Goal: Register for event/course

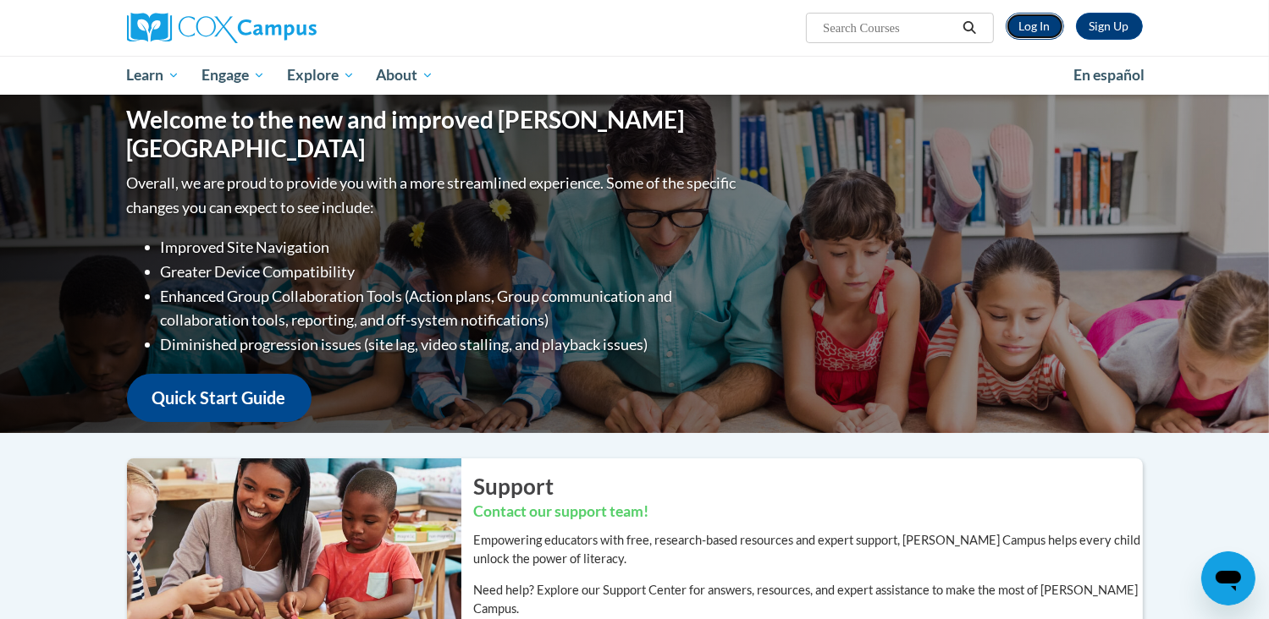
click at [1022, 32] on link "Log In" at bounding box center [1034, 26] width 58 height 27
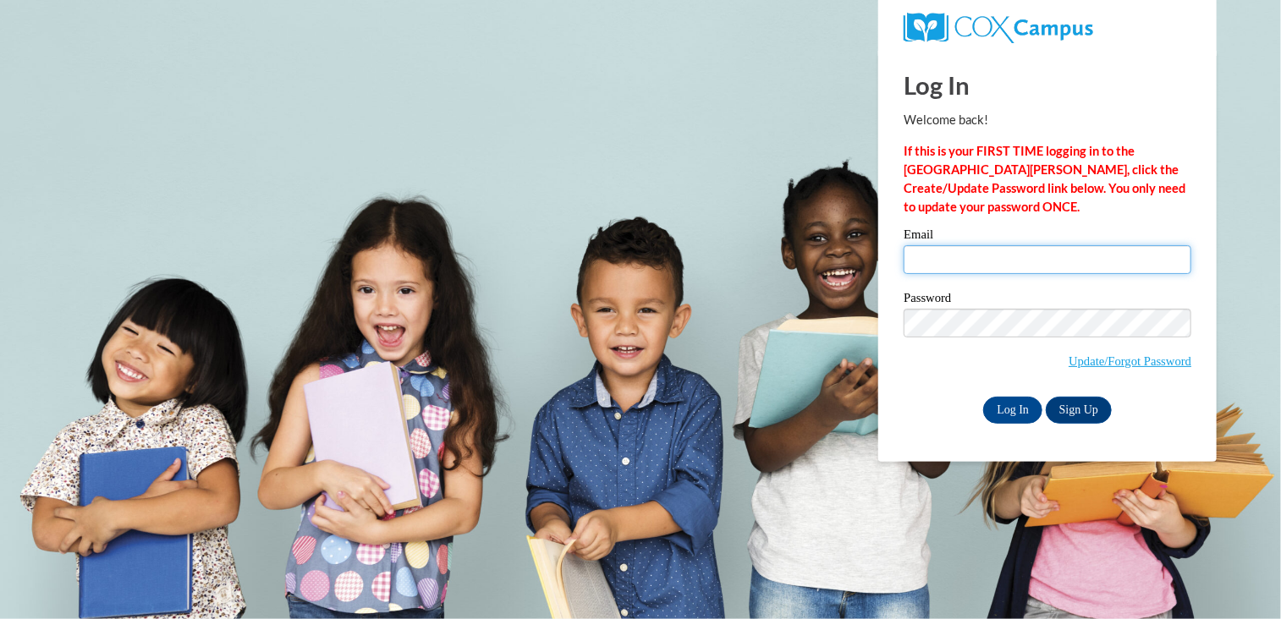
click at [1001, 255] on input "Email" at bounding box center [1048, 259] width 288 height 29
type input "buchananfamily23@icloud.com"
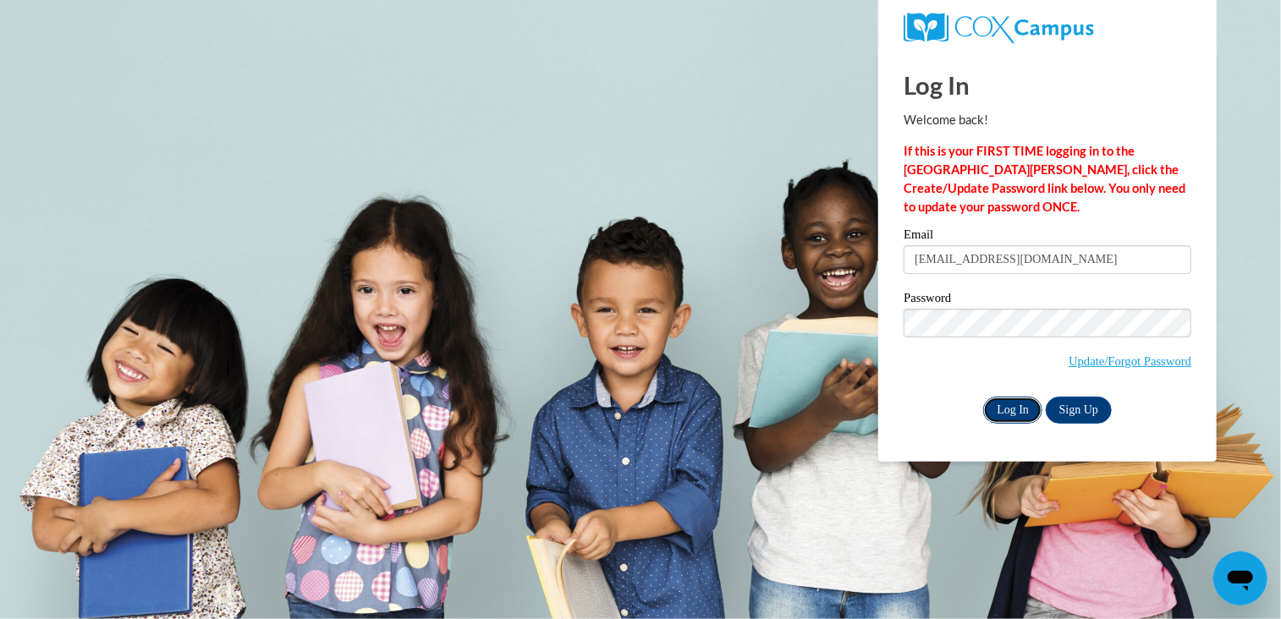
click at [1012, 405] on input "Log In" at bounding box center [1012, 410] width 59 height 27
click at [1014, 412] on input "Log In" at bounding box center [1012, 410] width 59 height 27
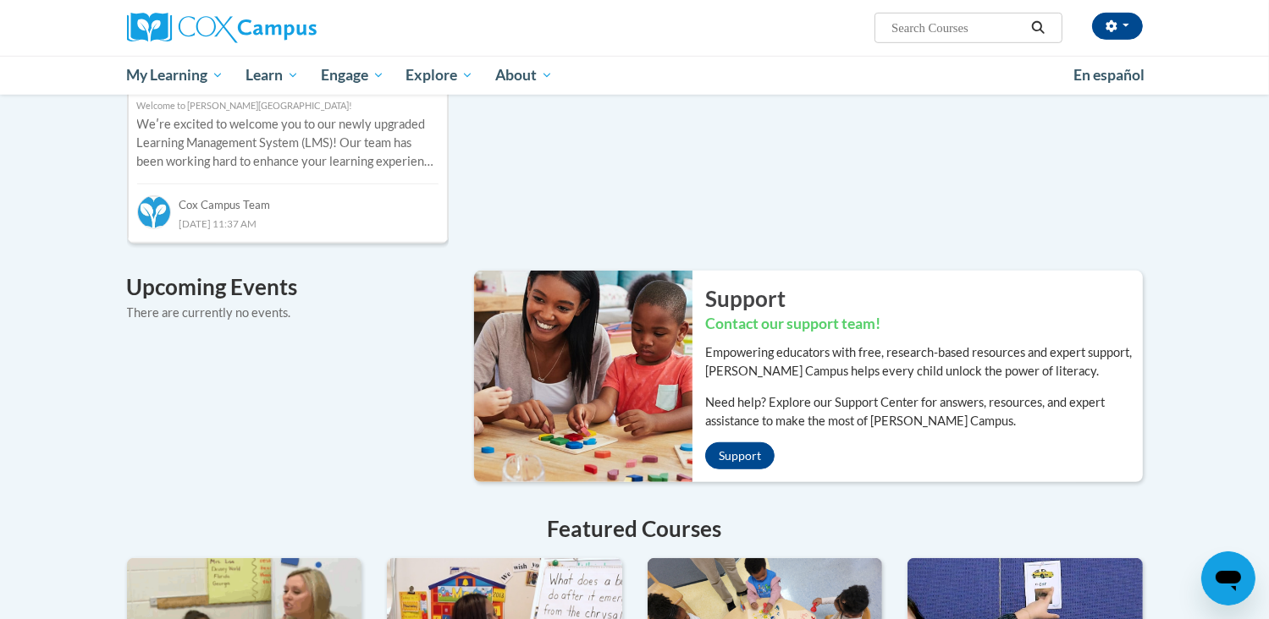
scroll to position [919, 0]
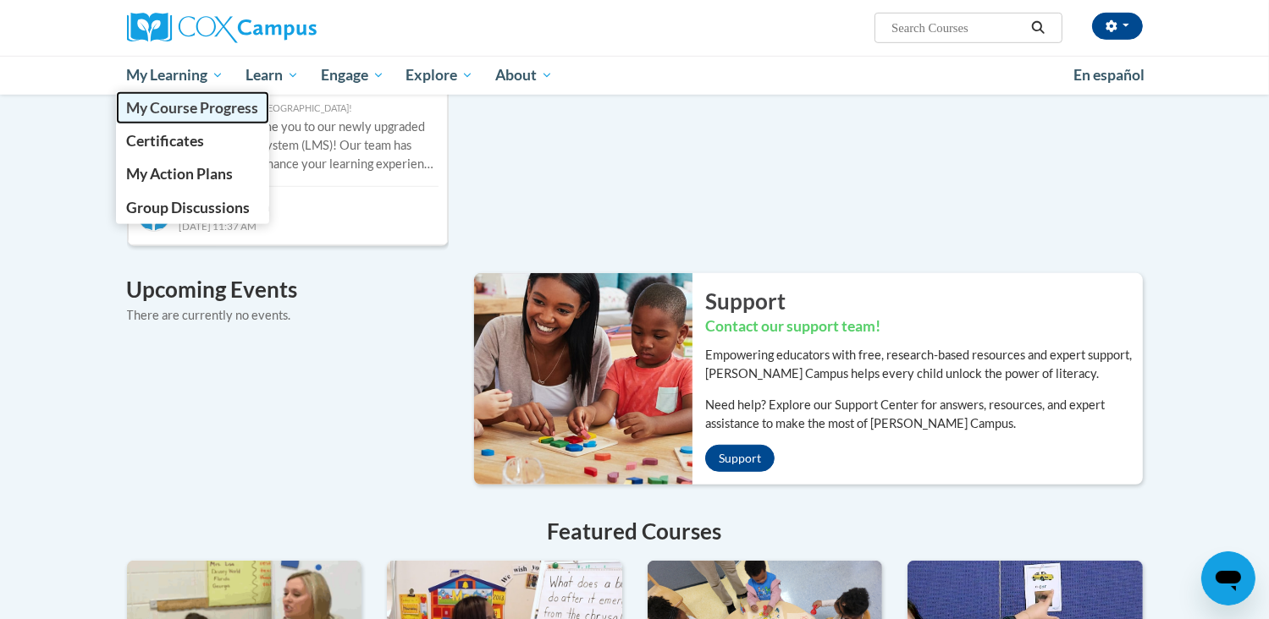
click at [162, 106] on span "My Course Progress" at bounding box center [192, 108] width 132 height 18
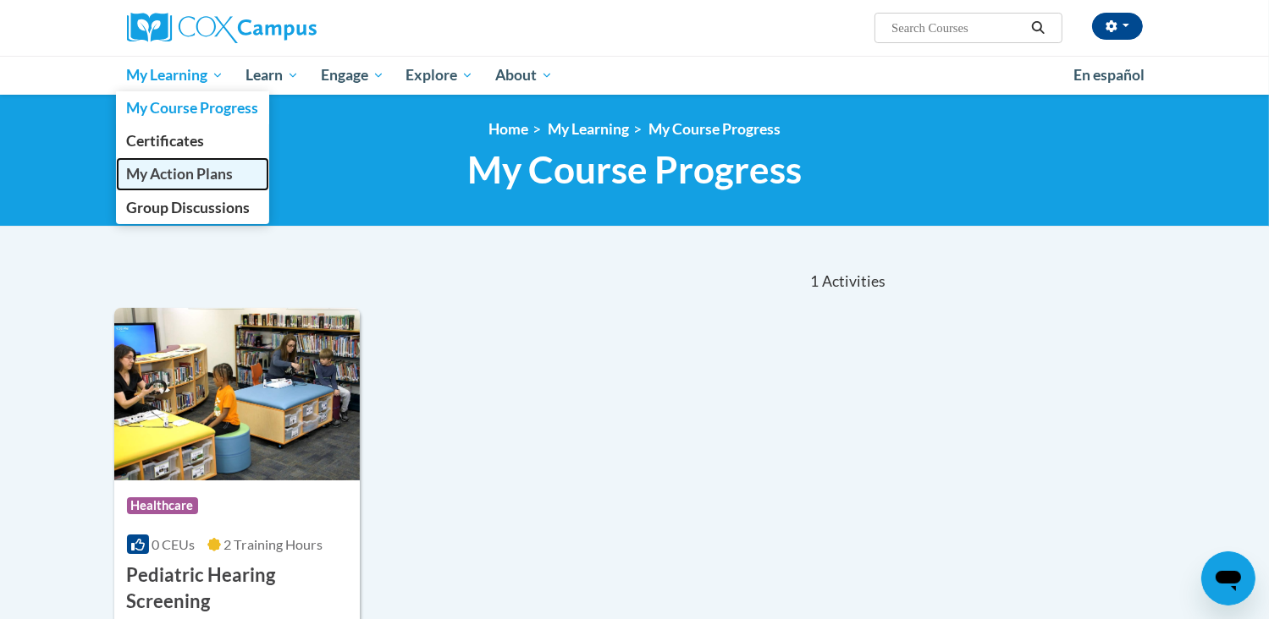
click at [156, 175] on span "My Action Plans" at bounding box center [179, 174] width 107 height 18
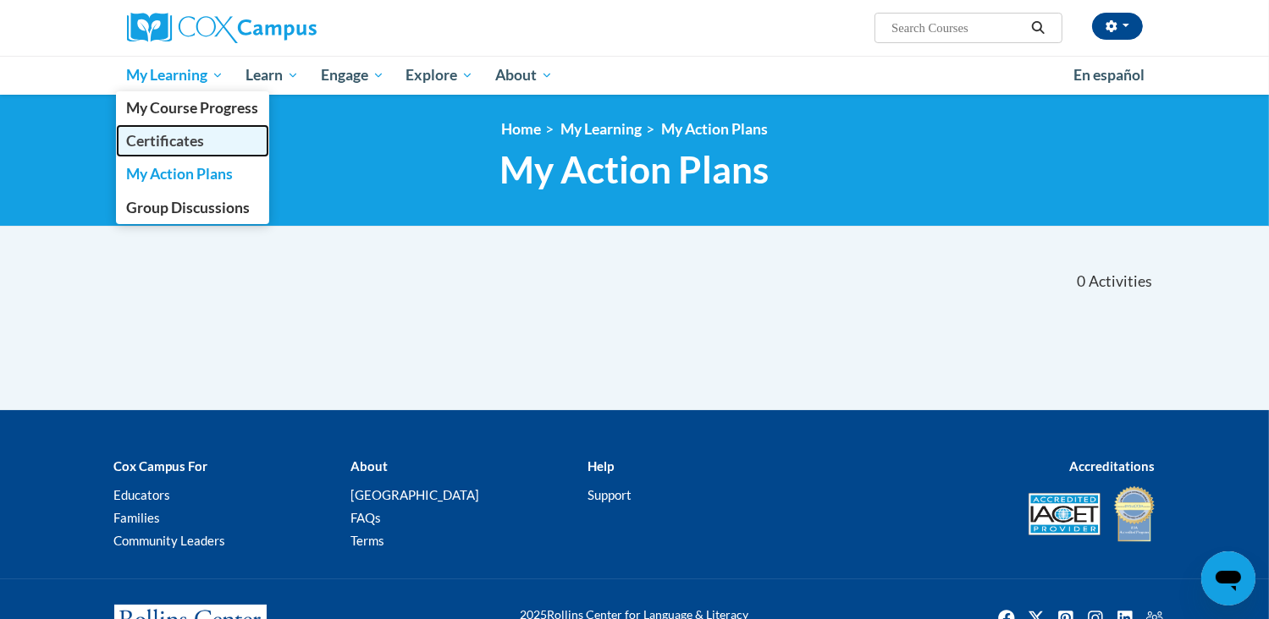
click at [156, 143] on span "Certificates" at bounding box center [165, 141] width 78 height 18
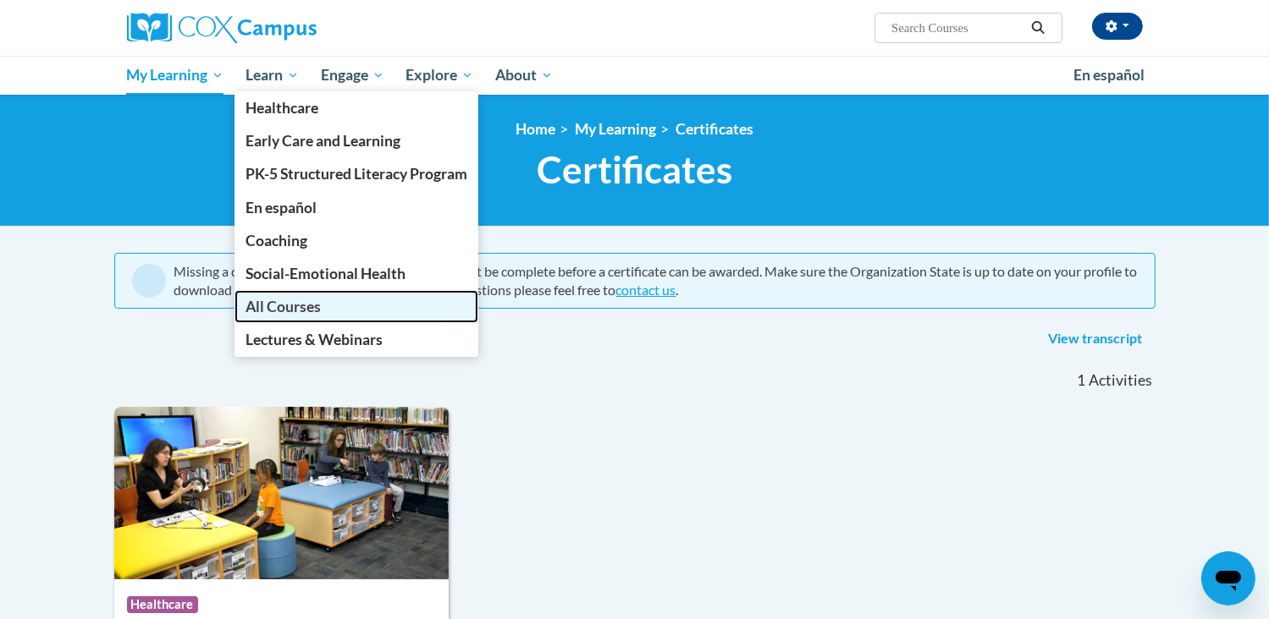
click at [284, 302] on span "All Courses" at bounding box center [282, 307] width 75 height 18
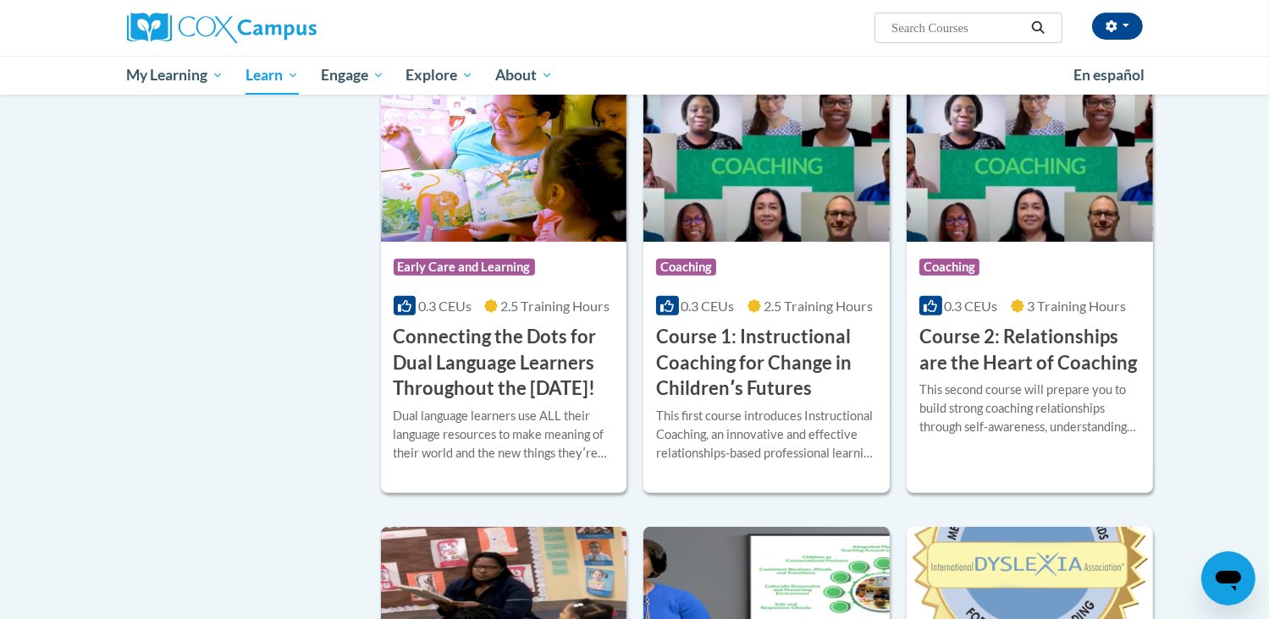
scroll to position [846, 0]
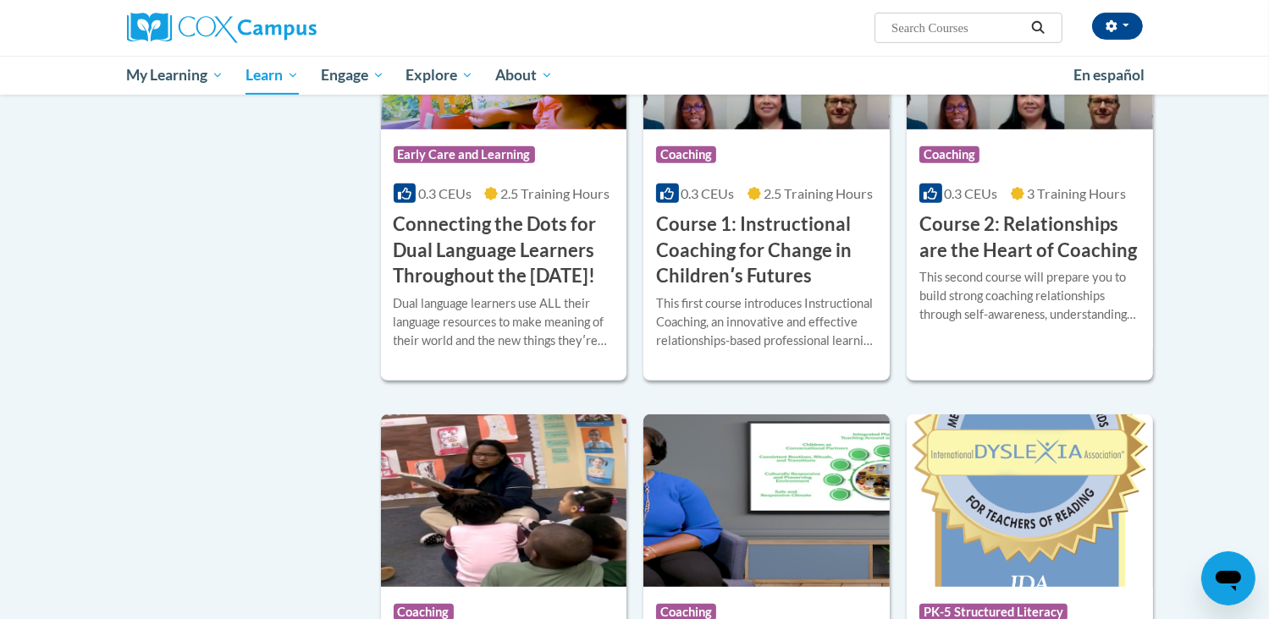
paste input "The Power of Language"
type input "The Power of Language"
click at [1039, 30] on icon "Search" at bounding box center [1038, 27] width 13 height 13
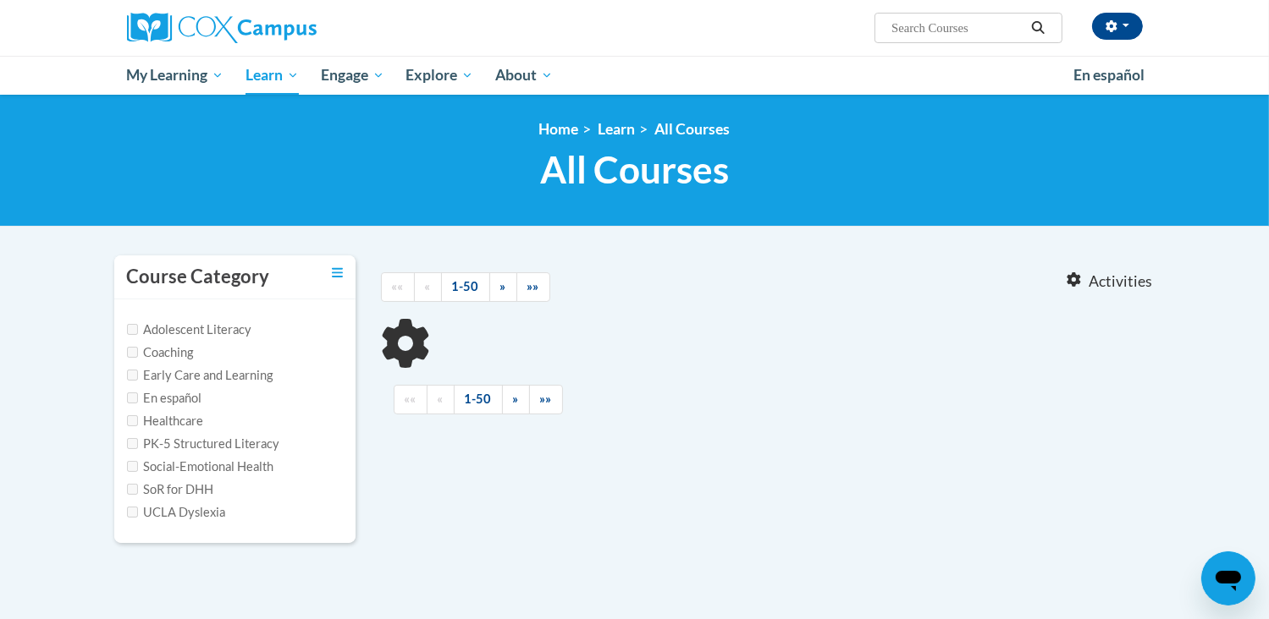
type input "The Power of Language"
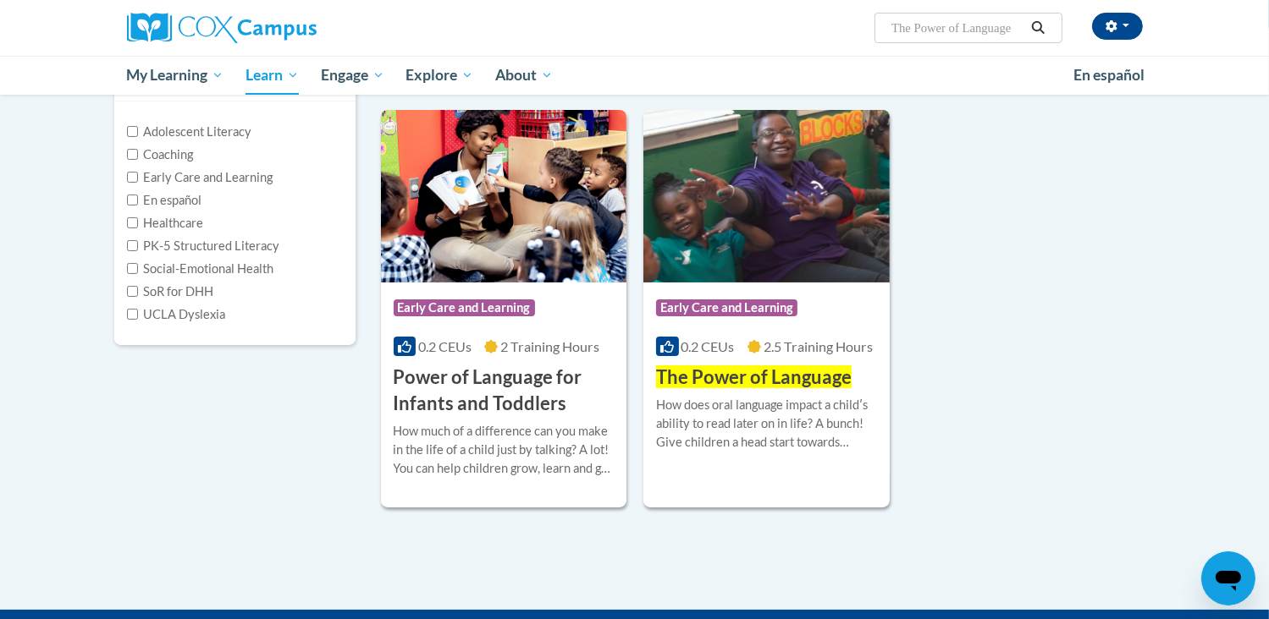
scroll to position [169, 0]
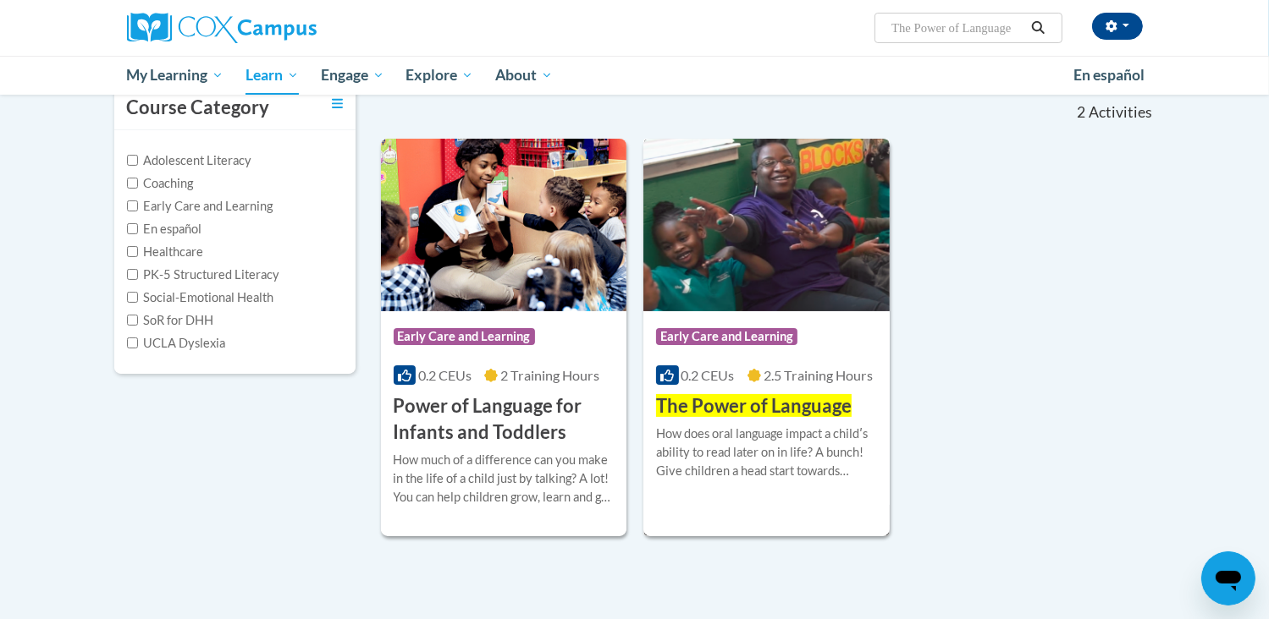
click at [706, 268] on img at bounding box center [766, 225] width 246 height 173
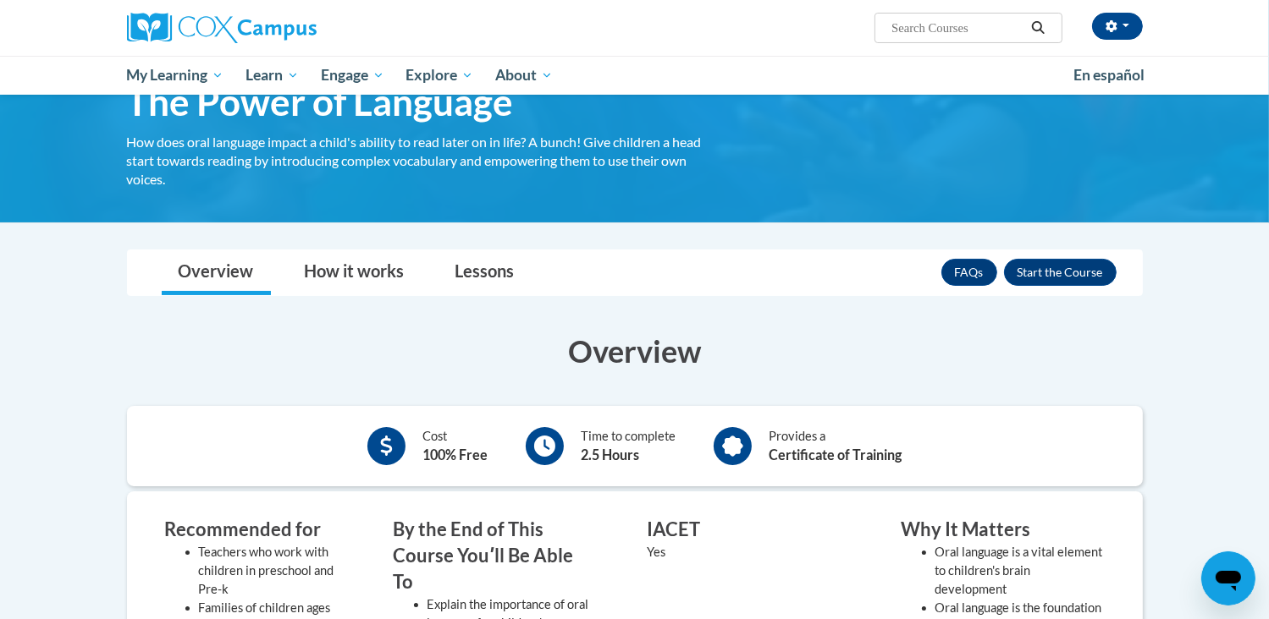
scroll to position [85, 0]
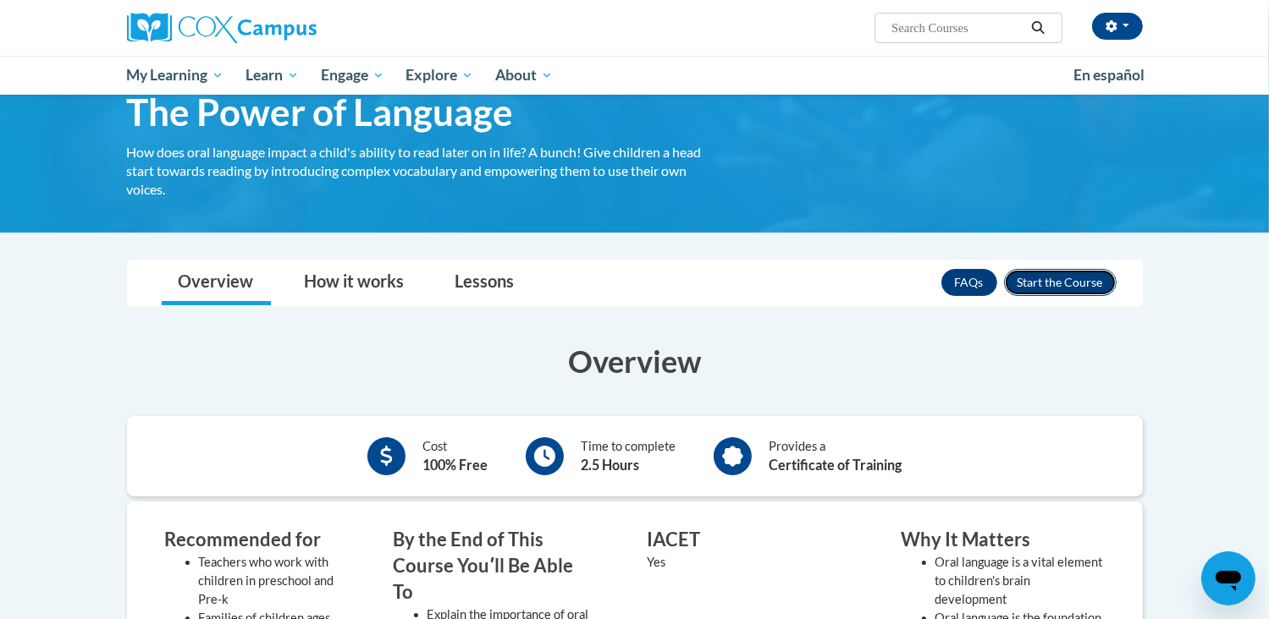
click at [1043, 280] on button "Enroll" at bounding box center [1060, 282] width 113 height 27
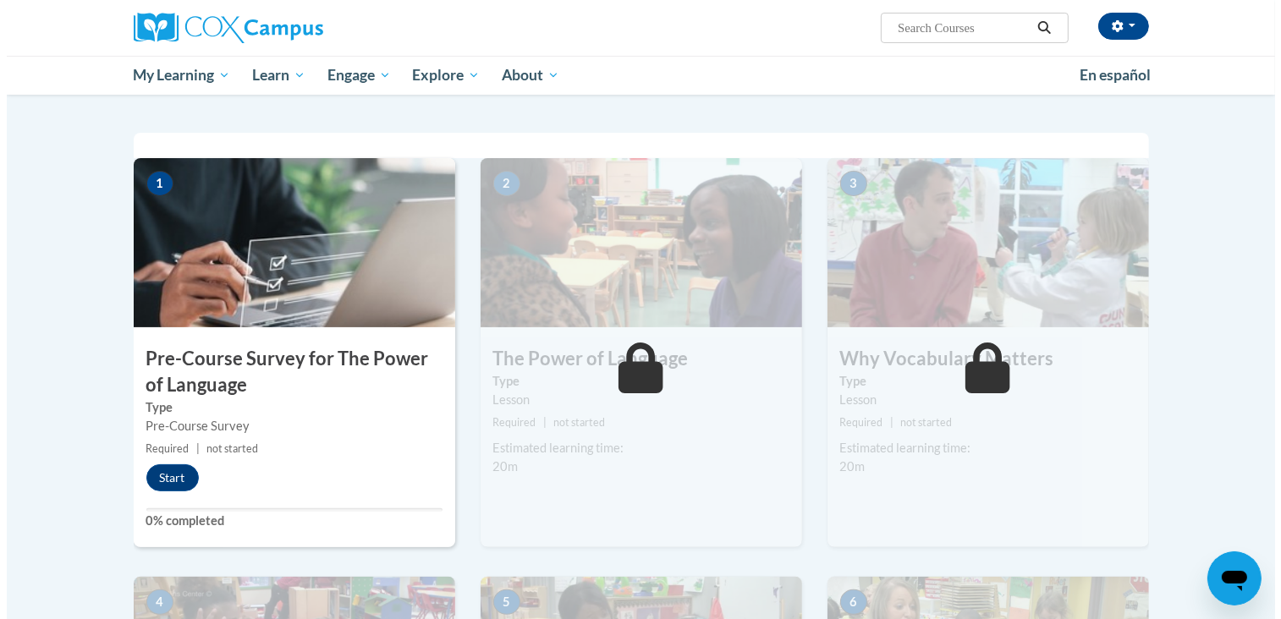
scroll to position [423, 0]
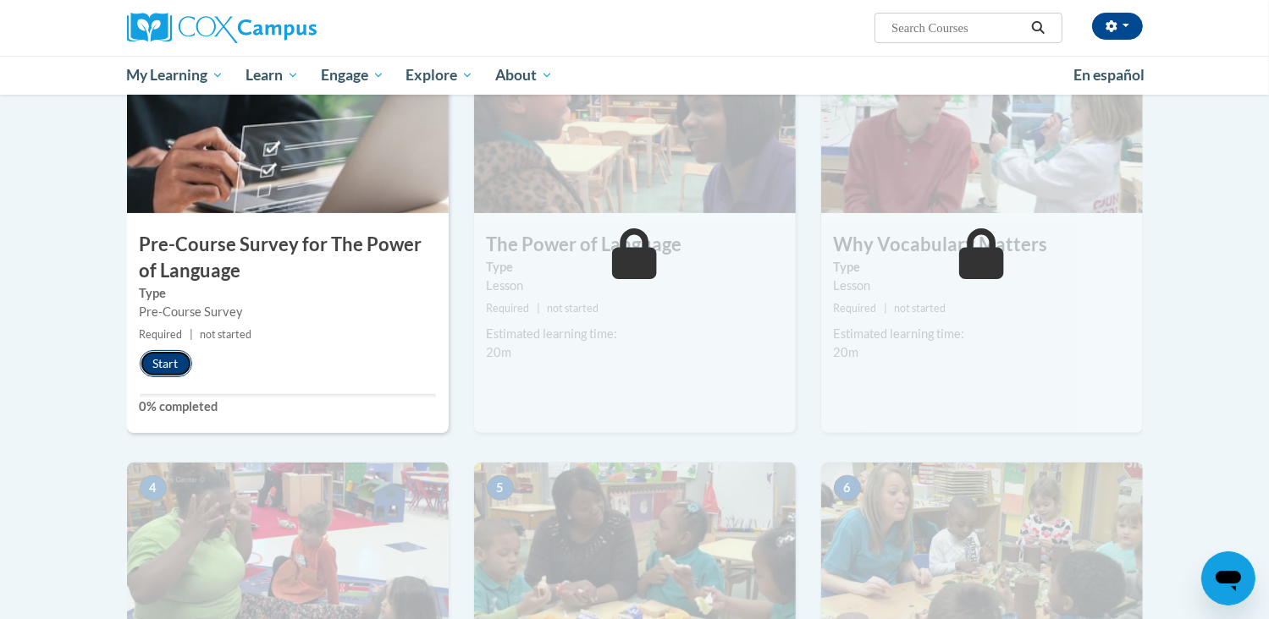
click at [166, 358] on button "Start" at bounding box center [166, 363] width 52 height 27
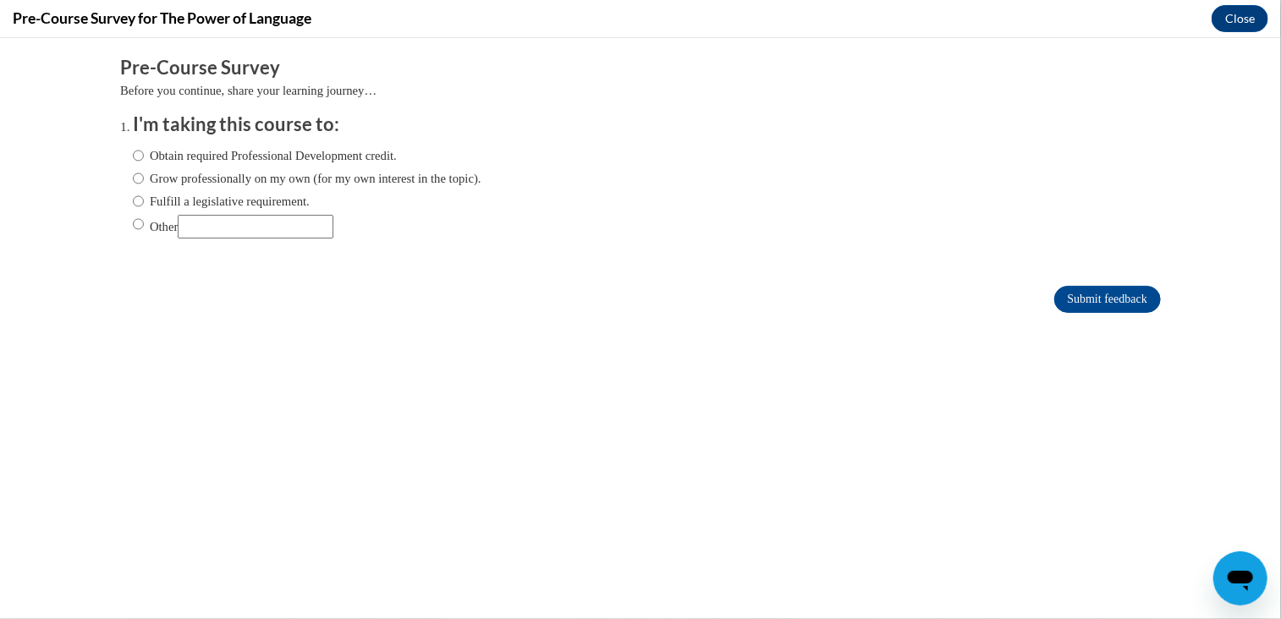
scroll to position [0, 0]
click at [133, 221] on input "Other" at bounding box center [138, 223] width 11 height 19
radio input "true"
click at [205, 225] on input "Other" at bounding box center [256, 226] width 156 height 24
type input "Requirement"
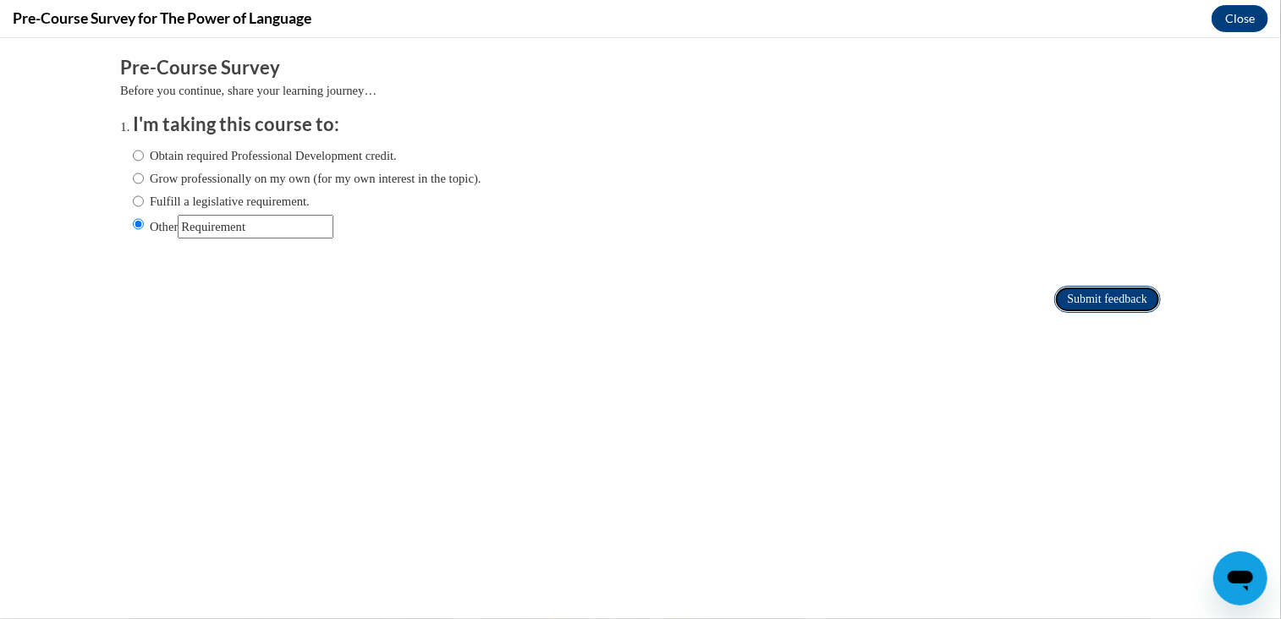
click at [1078, 298] on input "Submit feedback" at bounding box center [1107, 298] width 107 height 27
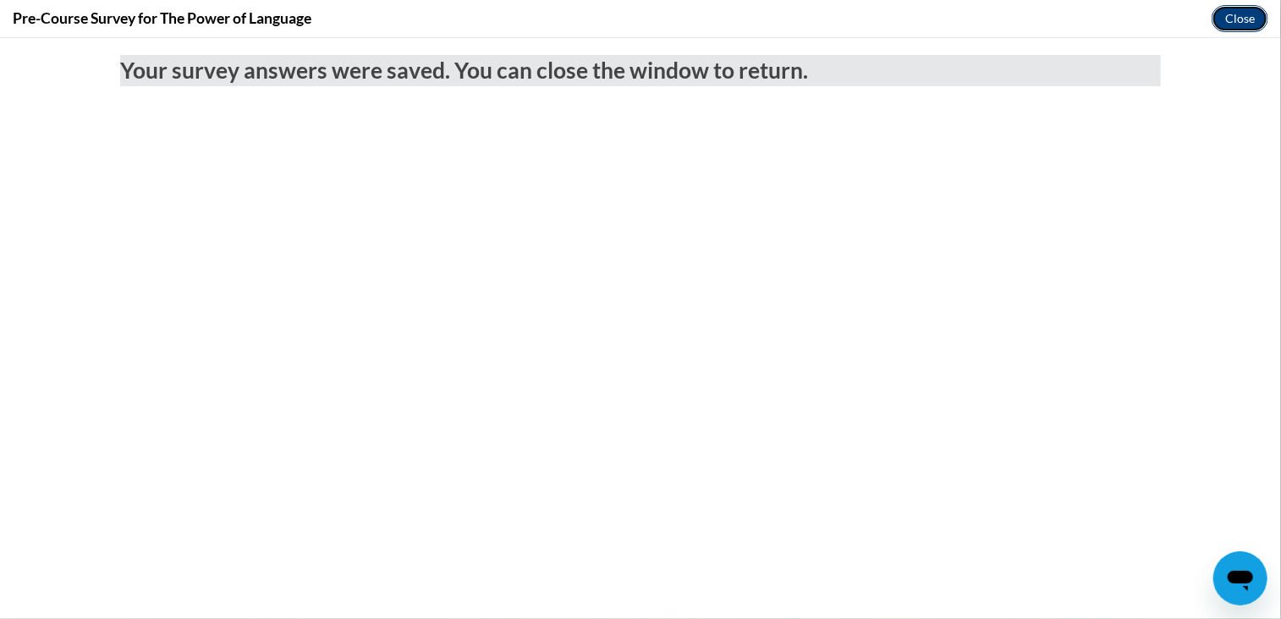
click at [1259, 14] on button "Close" at bounding box center [1240, 18] width 57 height 27
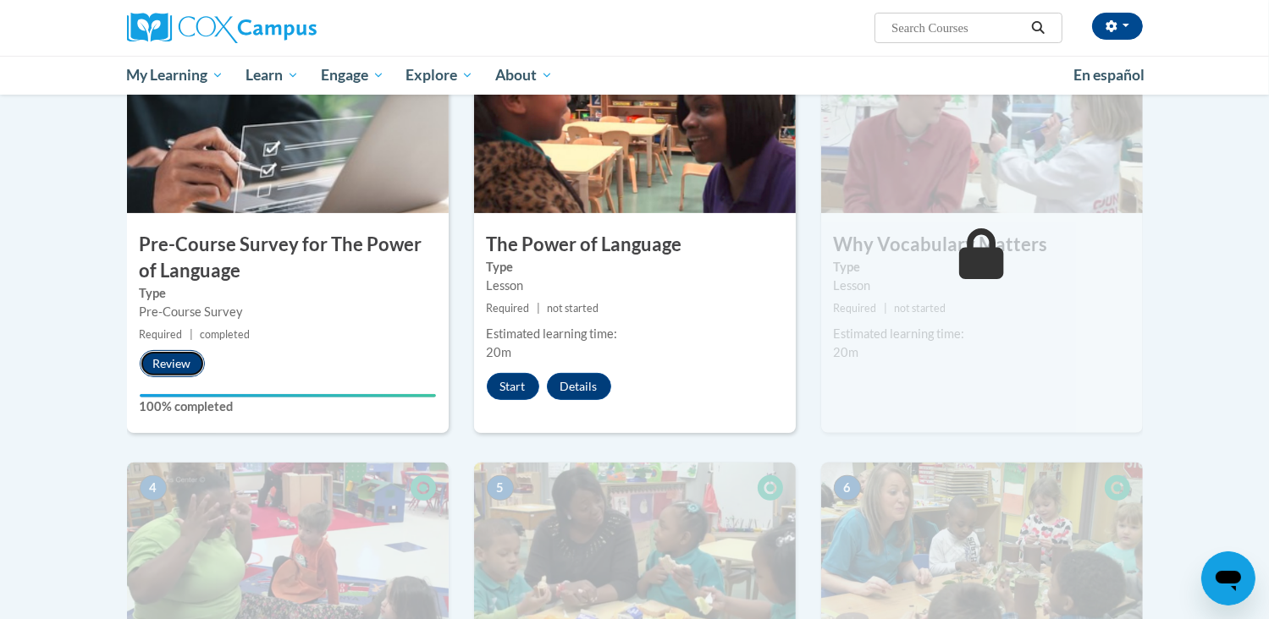
click at [170, 362] on button "Review" at bounding box center [172, 363] width 65 height 27
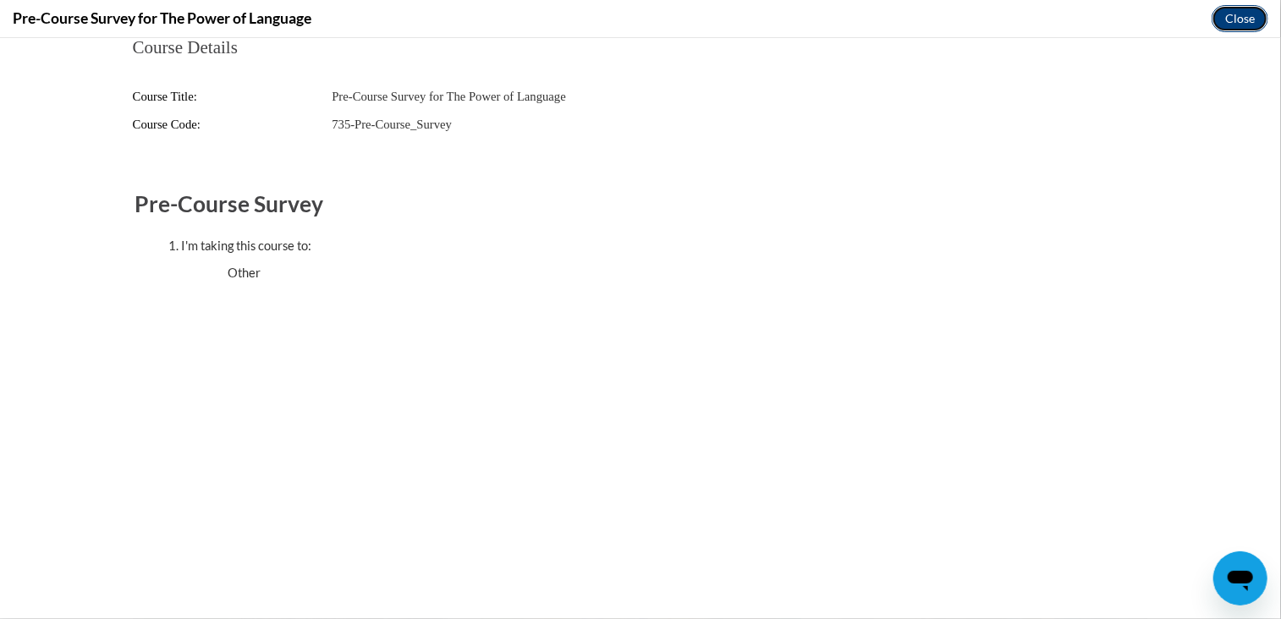
click at [1247, 22] on button "Close" at bounding box center [1240, 18] width 57 height 27
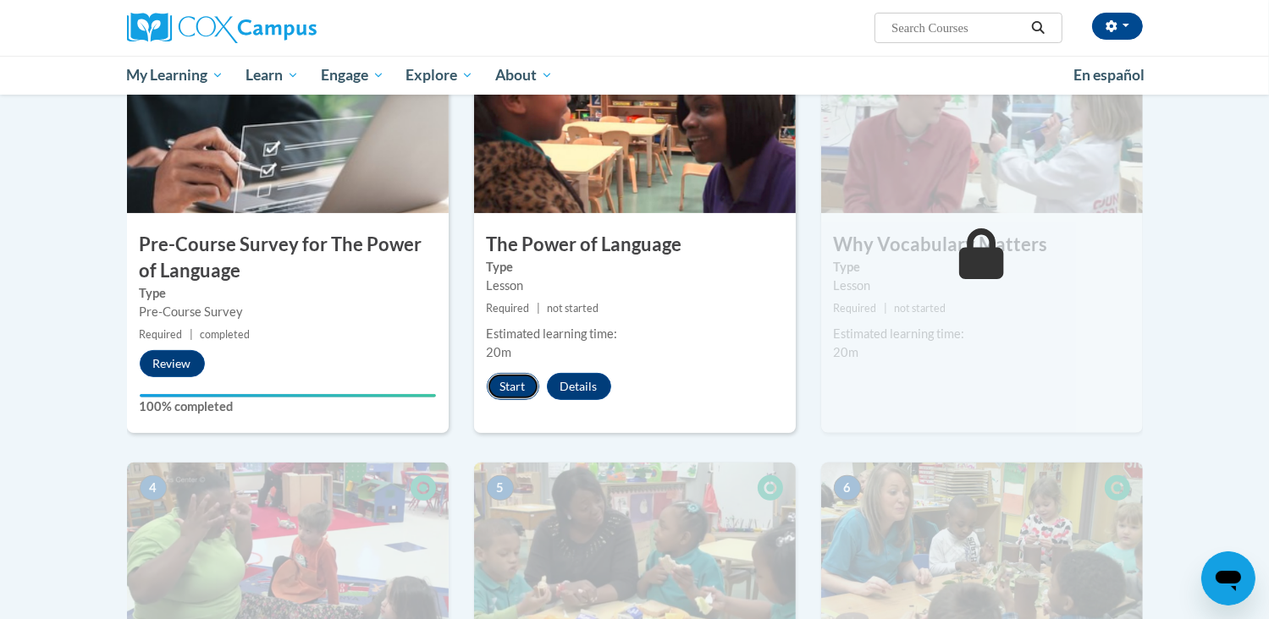
click at [504, 379] on button "Start" at bounding box center [513, 386] width 52 height 27
